Goal: Task Accomplishment & Management: Manage account settings

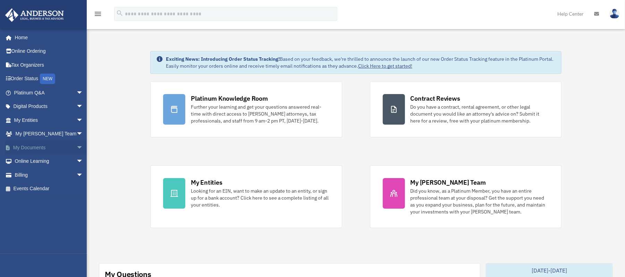
click at [46, 149] on link "My Documents arrow_drop_down" at bounding box center [49, 148] width 89 height 14
click at [76, 149] on span "arrow_drop_down" at bounding box center [83, 148] width 14 height 14
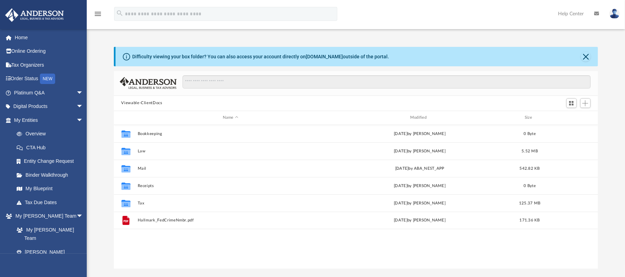
scroll to position [151, 478]
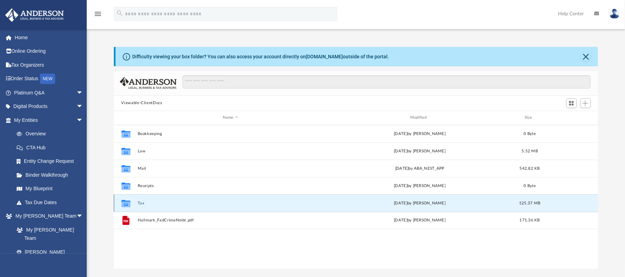
click at [140, 201] on button "Tax" at bounding box center [230, 203] width 186 height 5
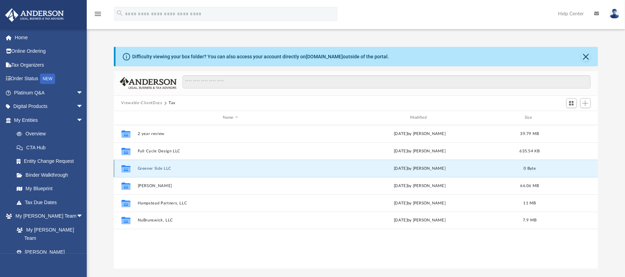
click at [152, 169] on button "Greener Side LLC" at bounding box center [230, 168] width 186 height 5
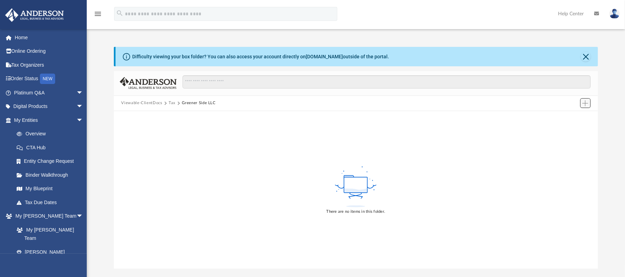
click at [585, 105] on span "Add" at bounding box center [586, 103] width 6 height 6
click at [569, 115] on li "Upload" at bounding box center [576, 117] width 22 height 7
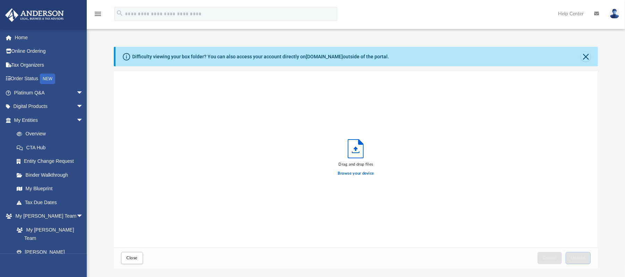
scroll to position [169, 478]
click at [354, 164] on div "Drag and drop files" at bounding box center [356, 164] width 36 height 6
click at [354, 150] on icon "Upload" at bounding box center [355, 149] width 15 height 18
click at [353, 172] on label "Browse your device" at bounding box center [356, 173] width 36 height 6
click at [0, 0] on input "Browse your device" at bounding box center [0, 0] width 0 height 0
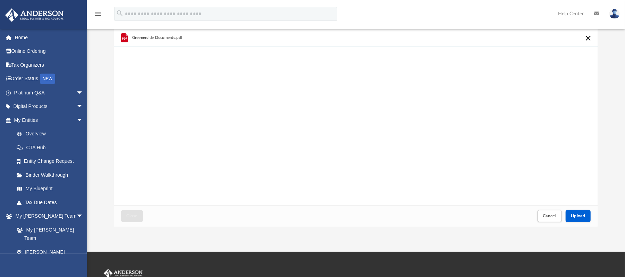
scroll to position [44, 0]
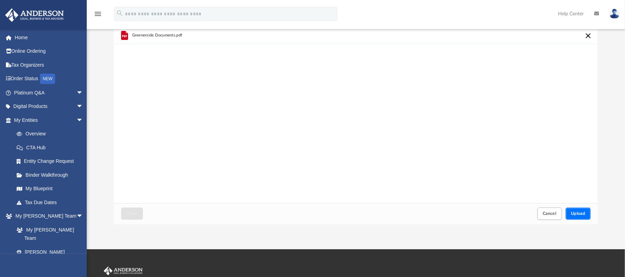
click at [577, 217] on button "Upload" at bounding box center [578, 214] width 25 height 12
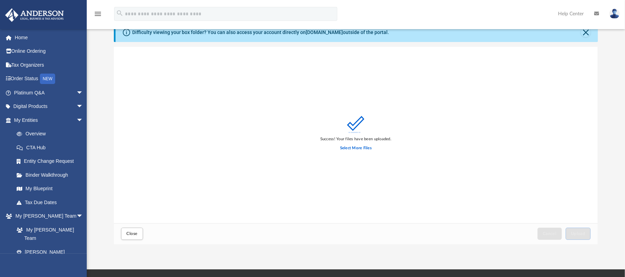
scroll to position [21, 0]
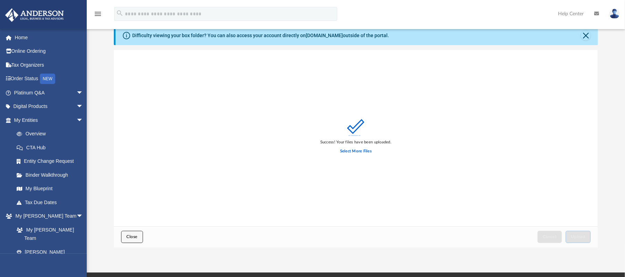
click at [127, 237] on span "Close" at bounding box center [131, 237] width 11 height 4
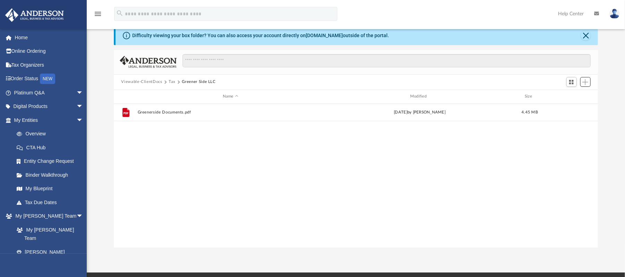
scroll to position [0, 0]
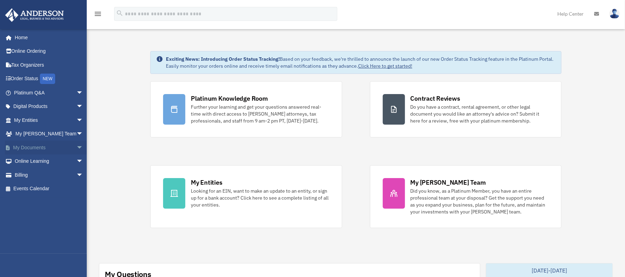
click at [76, 148] on span "arrow_drop_down" at bounding box center [83, 148] width 14 height 14
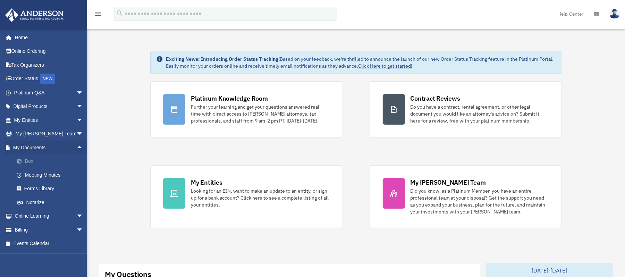
click at [42, 156] on link "Box" at bounding box center [52, 161] width 84 height 14
click at [35, 161] on link "Box" at bounding box center [52, 161] width 84 height 14
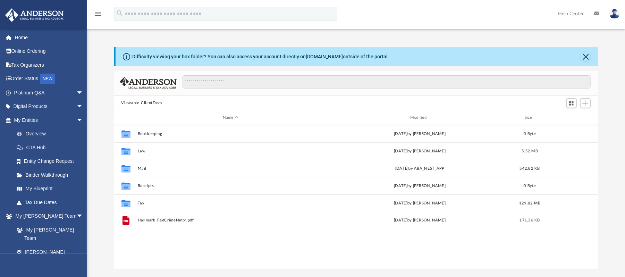
scroll to position [151, 478]
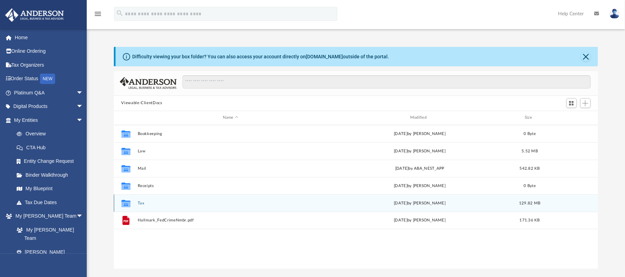
click at [136, 202] on div "Collaborated Folder Tax today by Adriana Hallmark 129.82 MB" at bounding box center [356, 202] width 485 height 17
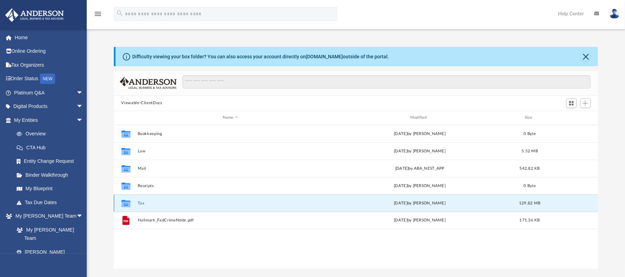
click at [143, 202] on button "Tax" at bounding box center [230, 203] width 186 height 5
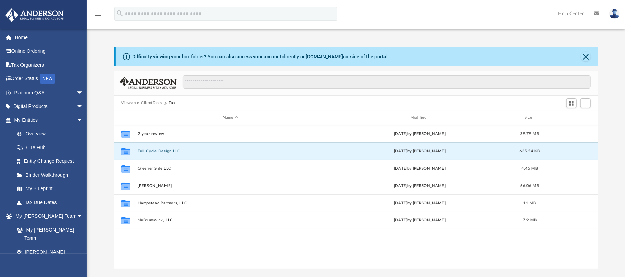
click at [148, 150] on button "Full Cycle Design LLC" at bounding box center [230, 151] width 186 height 5
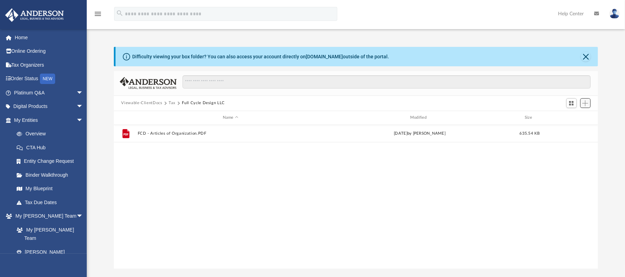
click at [588, 103] on span "Add" at bounding box center [586, 103] width 6 height 6
click at [577, 116] on li "Upload" at bounding box center [576, 117] width 22 height 7
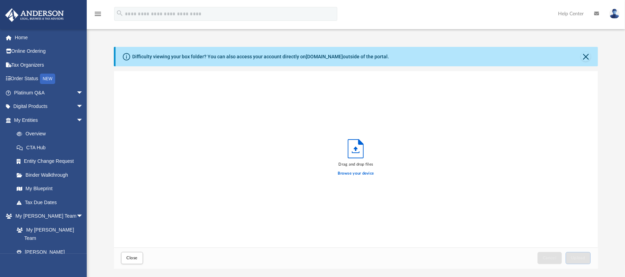
scroll to position [169, 478]
click at [367, 173] on label "Browse your device" at bounding box center [356, 173] width 36 height 6
click at [0, 0] on input "Browse your device" at bounding box center [0, 0] width 0 height 0
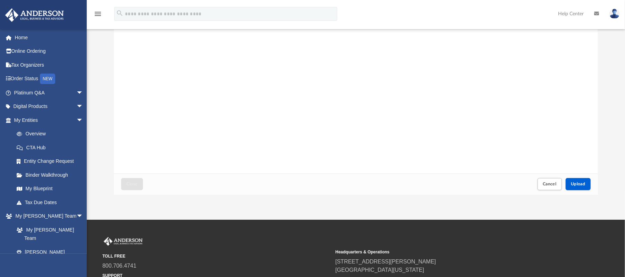
scroll to position [75, 0]
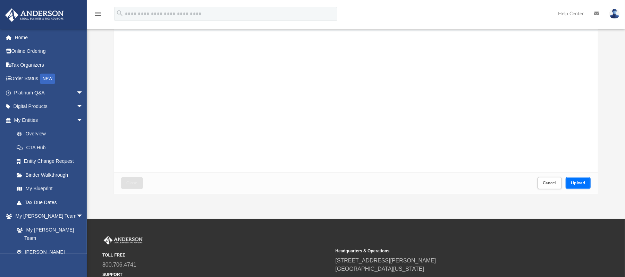
click at [580, 181] on span "Upload" at bounding box center [578, 183] width 15 height 4
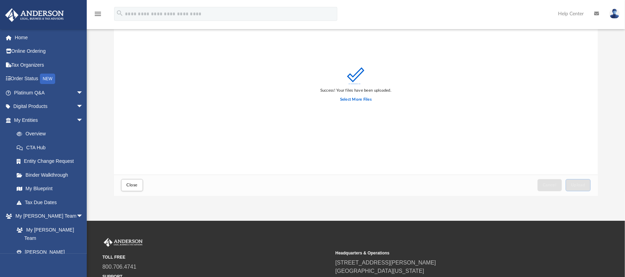
scroll to position [0, 0]
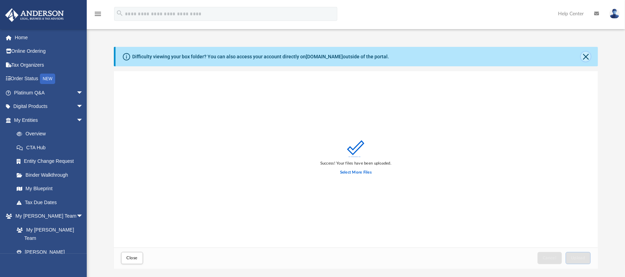
click at [586, 53] on button "Close" at bounding box center [586, 57] width 10 height 10
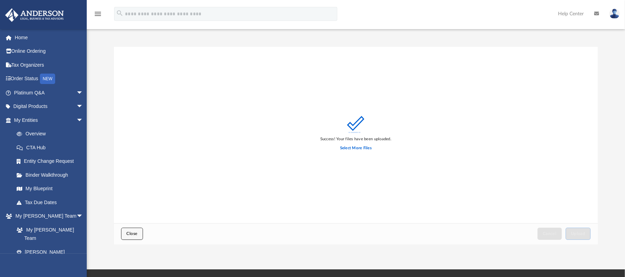
click at [136, 235] on button "Close" at bounding box center [132, 234] width 22 height 12
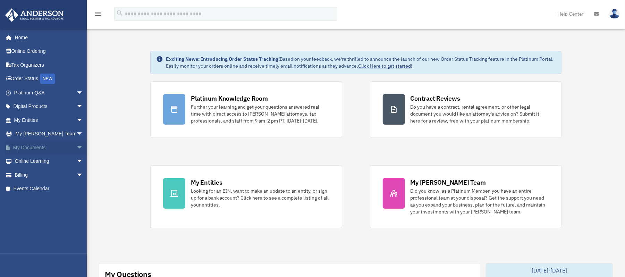
click at [76, 142] on span "arrow_drop_down" at bounding box center [83, 148] width 14 height 14
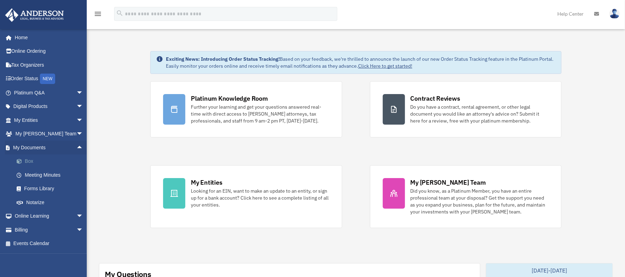
click at [49, 165] on link "Box" at bounding box center [52, 161] width 84 height 14
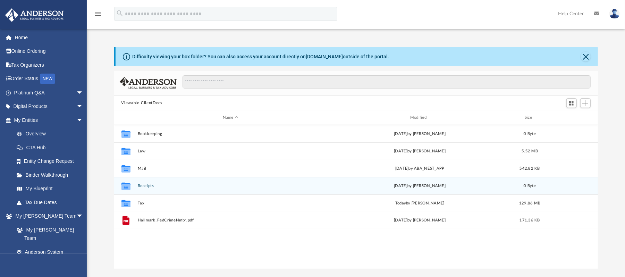
scroll to position [151, 478]
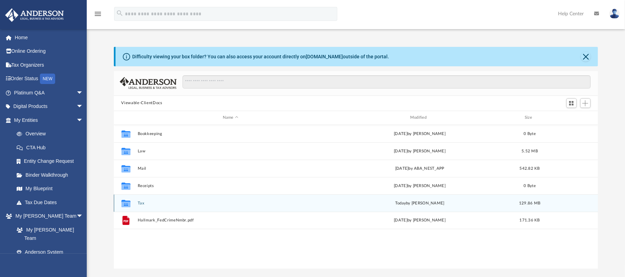
click at [142, 202] on button "Tax" at bounding box center [230, 203] width 186 height 5
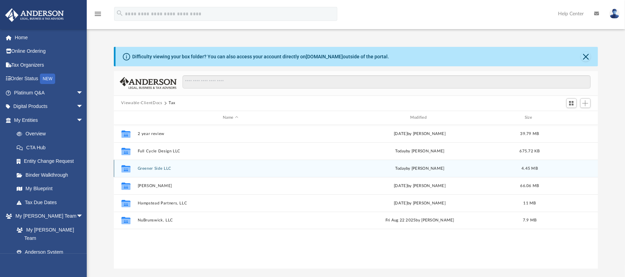
click at [158, 167] on button "Greener Side LLC" at bounding box center [230, 168] width 186 height 5
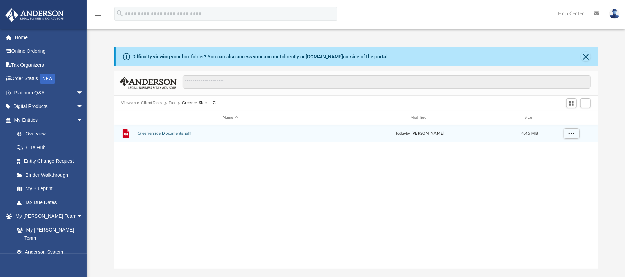
click at [174, 131] on button "Greenerside Documents.pdf" at bounding box center [230, 133] width 186 height 5
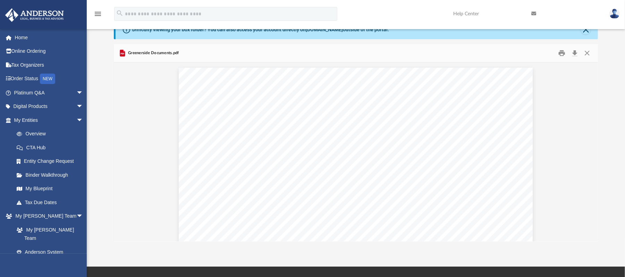
scroll to position [0, 0]
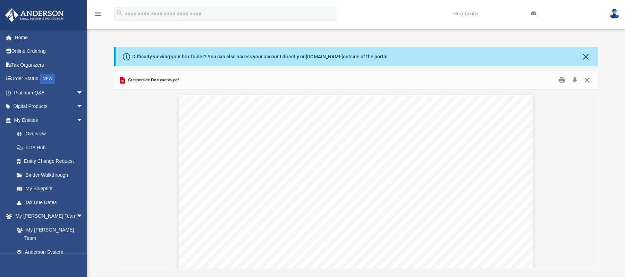
click at [587, 78] on button "Close" at bounding box center [587, 80] width 12 height 11
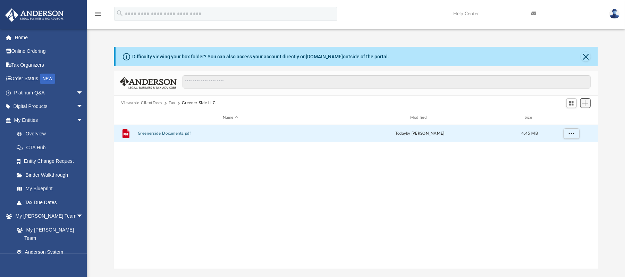
click at [588, 103] on span "Add" at bounding box center [586, 103] width 6 height 6
click at [570, 128] on li "New Folder" at bounding box center [576, 128] width 22 height 7
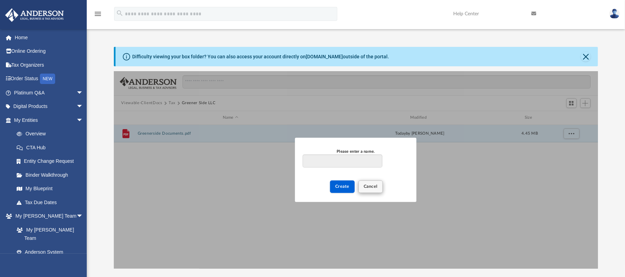
click at [374, 192] on div "Create Cancel" at bounding box center [356, 185] width 106 height 20
click at [365, 186] on span "Cancel" at bounding box center [371, 186] width 14 height 4
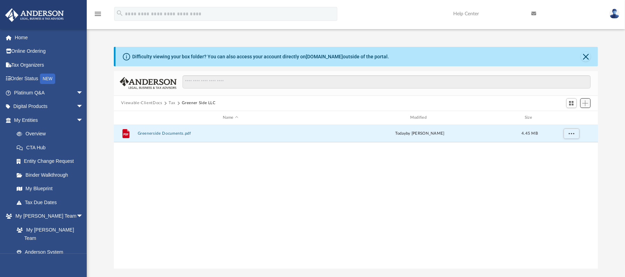
click at [581, 99] on button "Add" at bounding box center [586, 103] width 10 height 10
click at [572, 117] on li "Upload" at bounding box center [576, 117] width 22 height 7
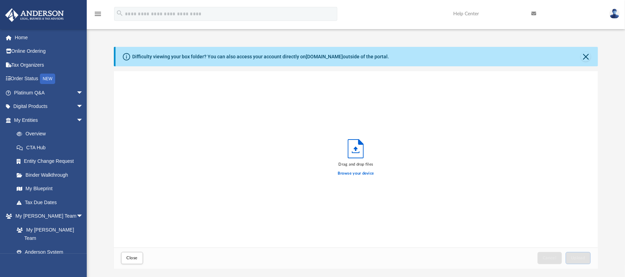
scroll to position [169, 478]
click at [358, 174] on label "Browse your device" at bounding box center [356, 173] width 36 height 6
click at [0, 0] on input "Browse your device" at bounding box center [0, 0] width 0 height 0
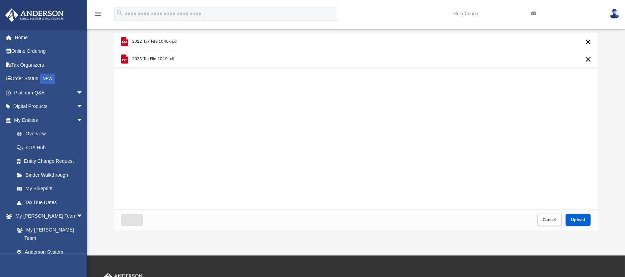
scroll to position [40, 0]
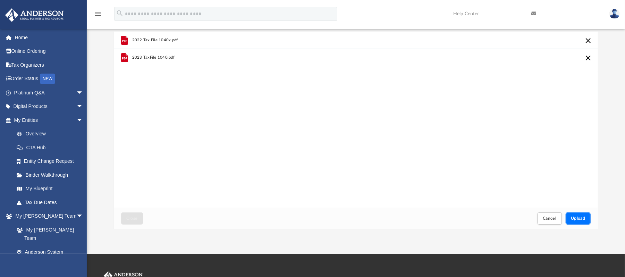
click at [578, 214] on button "Upload" at bounding box center [578, 218] width 25 height 12
